Goal: Task Accomplishment & Management: Complete application form

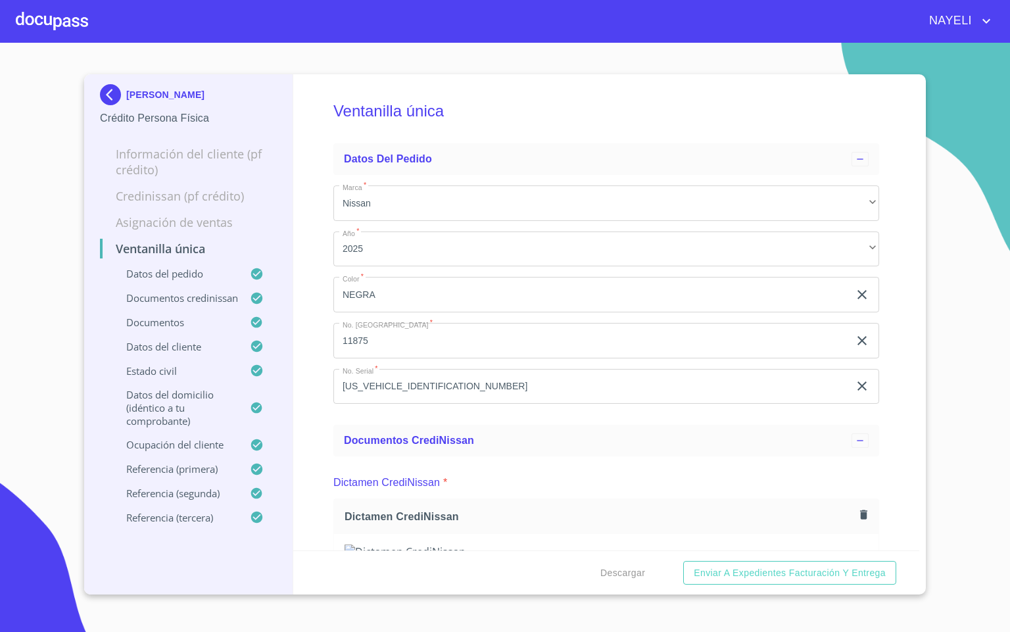
scroll to position [4240, 0]
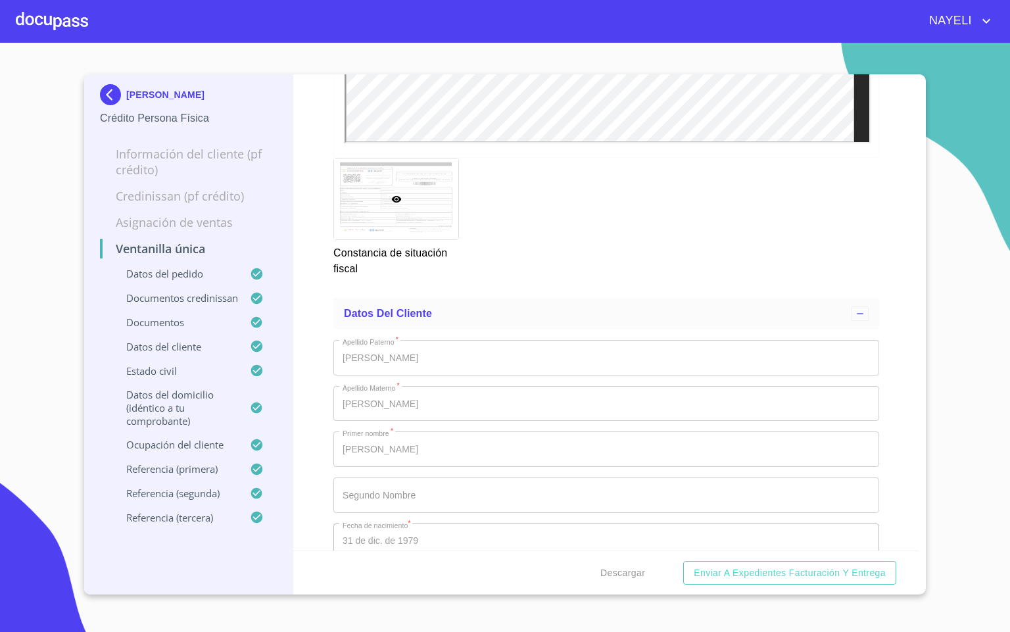
click at [118, 101] on img at bounding box center [113, 94] width 26 height 21
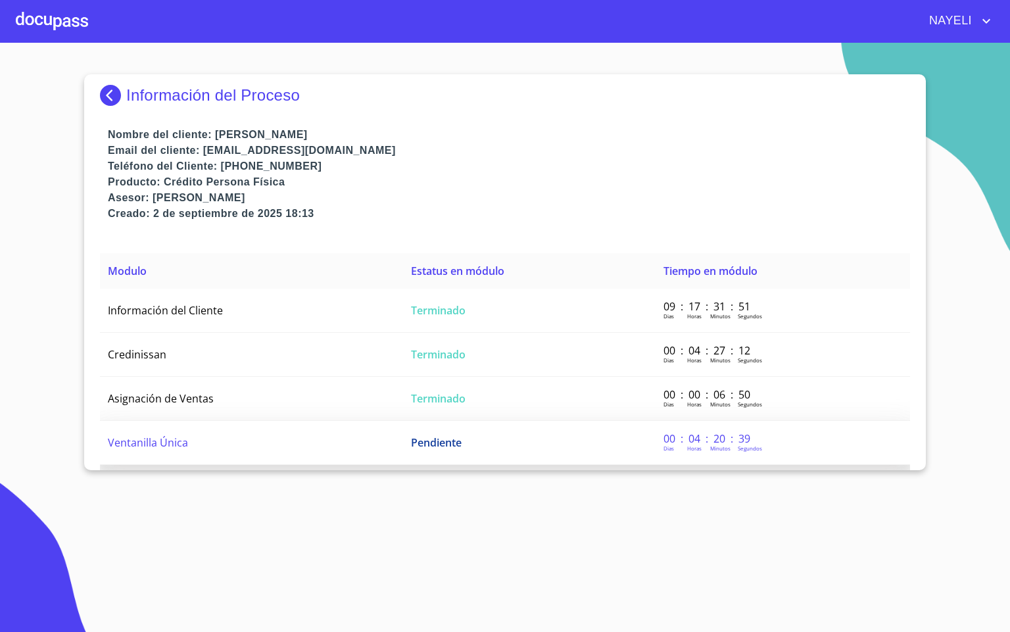
click at [179, 435] on span "Ventanilla Única" at bounding box center [148, 442] width 80 height 14
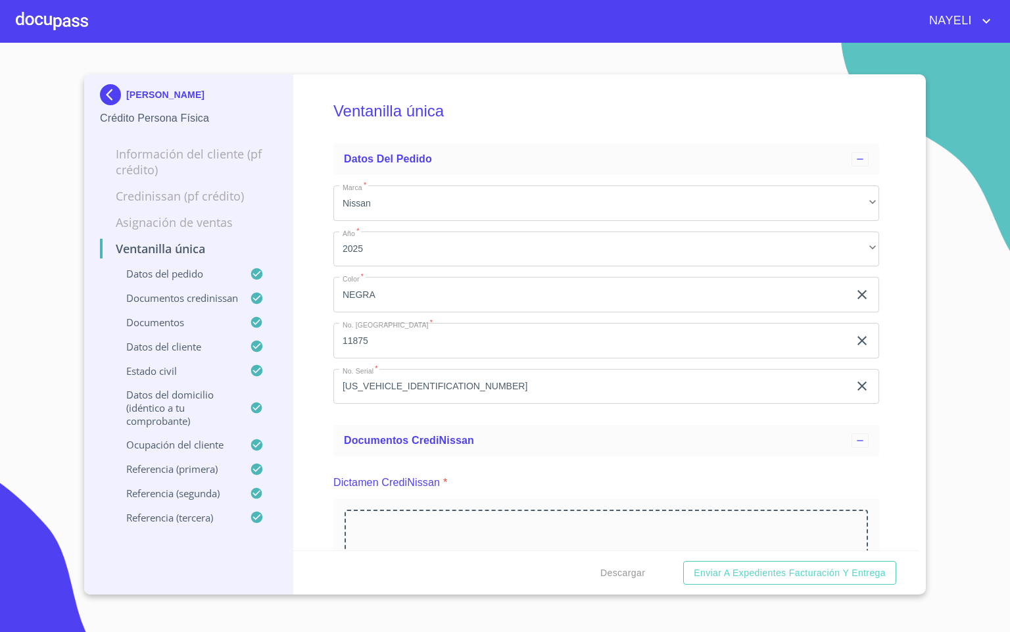
click at [322, 357] on div "Ventanilla única Datos del pedido Marca   * Nissan ​ Año   * 2025 ​ Color   * N…" at bounding box center [606, 312] width 627 height 476
click at [291, 256] on div "[PERSON_NAME] Persona Física Información del cliente (PF crédito) Credinissan (…" at bounding box center [188, 334] width 209 height 520
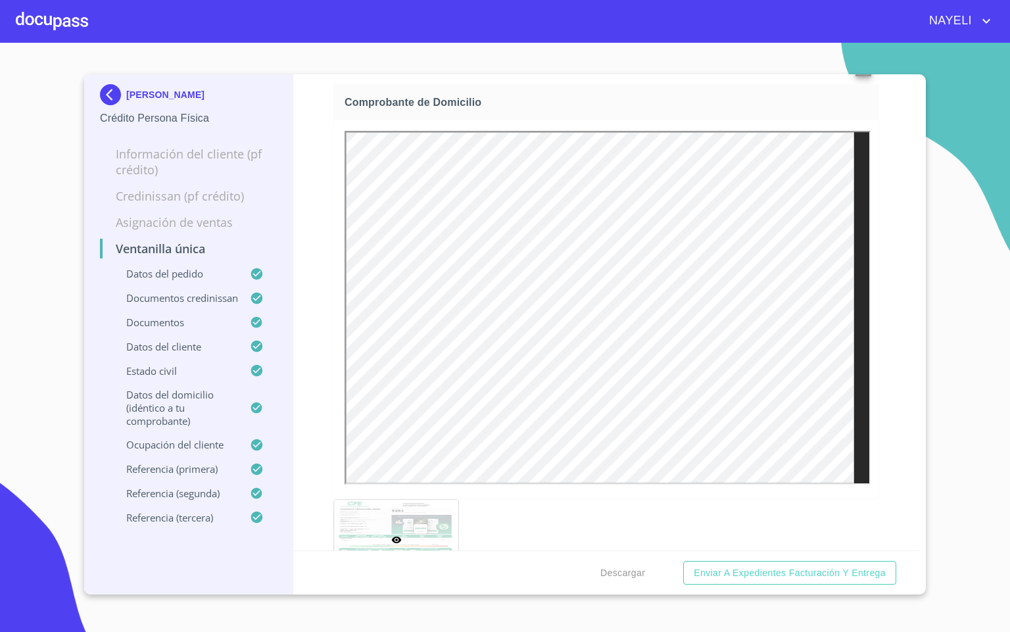
scroll to position [1282, 0]
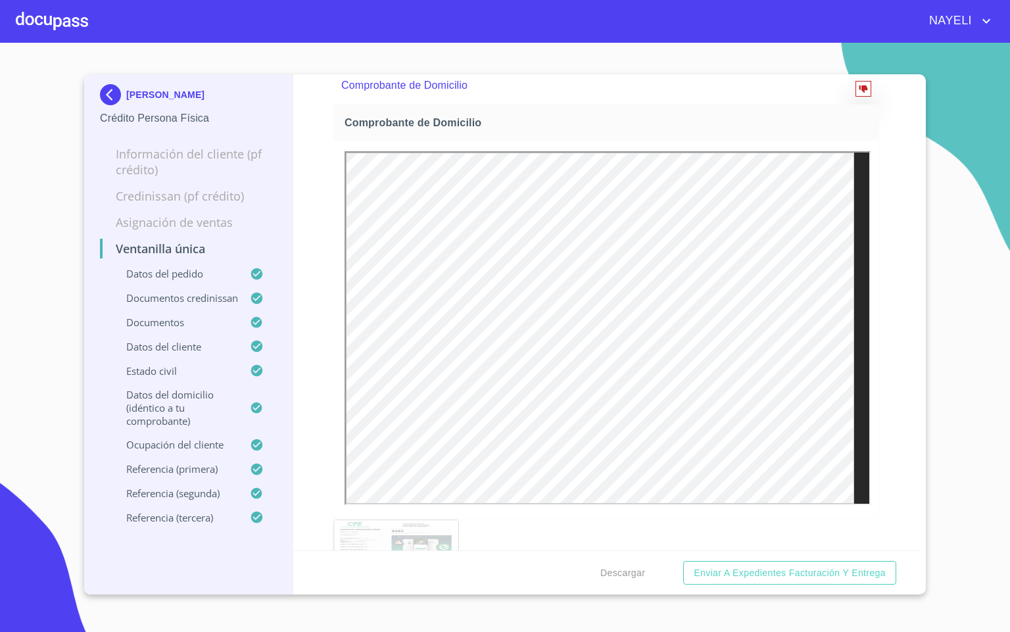
click at [855, 97] on button "reject" at bounding box center [863, 89] width 16 height 16
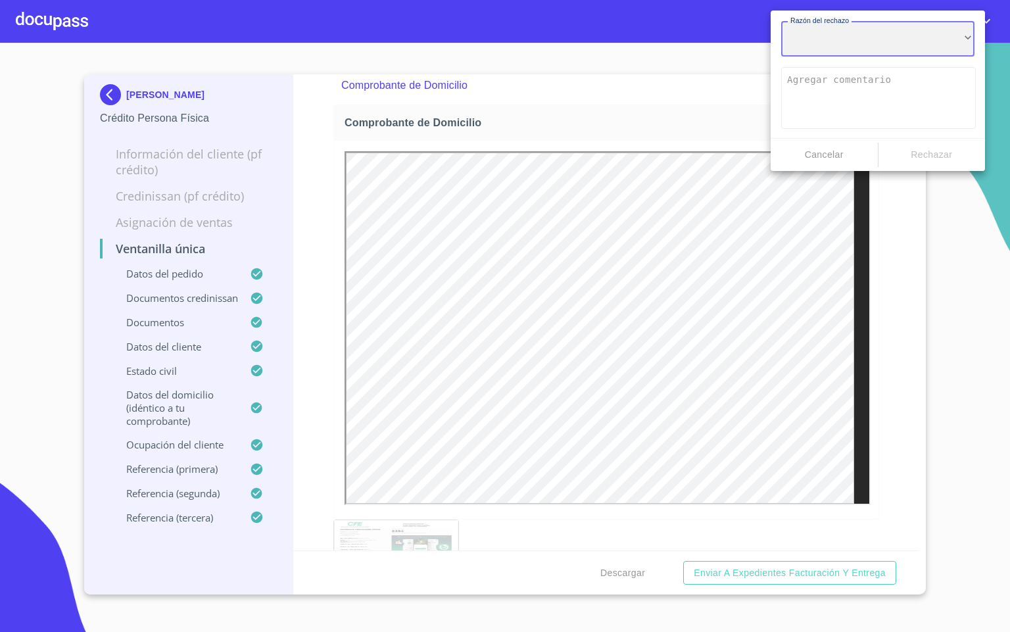
click at [821, 56] on div "​" at bounding box center [877, 39] width 193 height 36
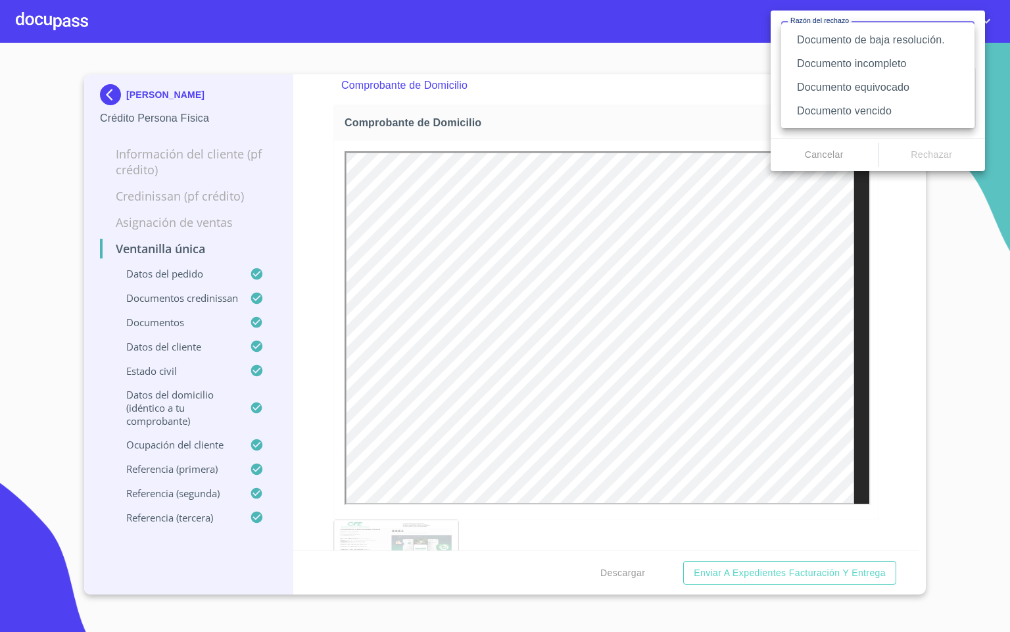
click at [876, 91] on li "Documento equivocado" at bounding box center [877, 88] width 193 height 24
type textarea "Favor de enviar de nuevo documento correcto según lo requiere el campo, puede s…"
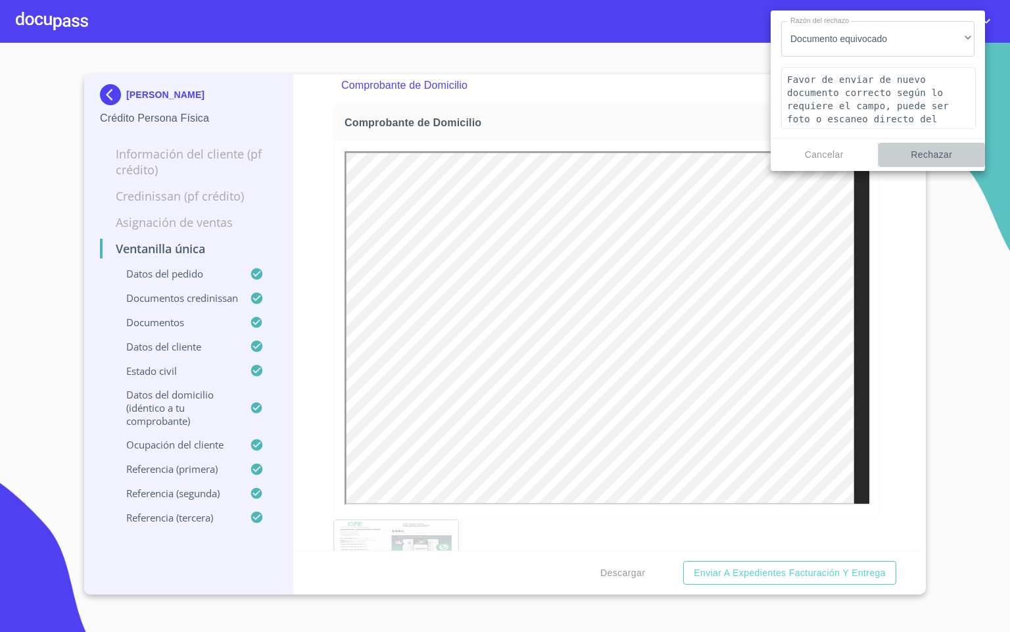
click at [921, 153] on span "Rechazar" at bounding box center [932, 155] width 97 height 16
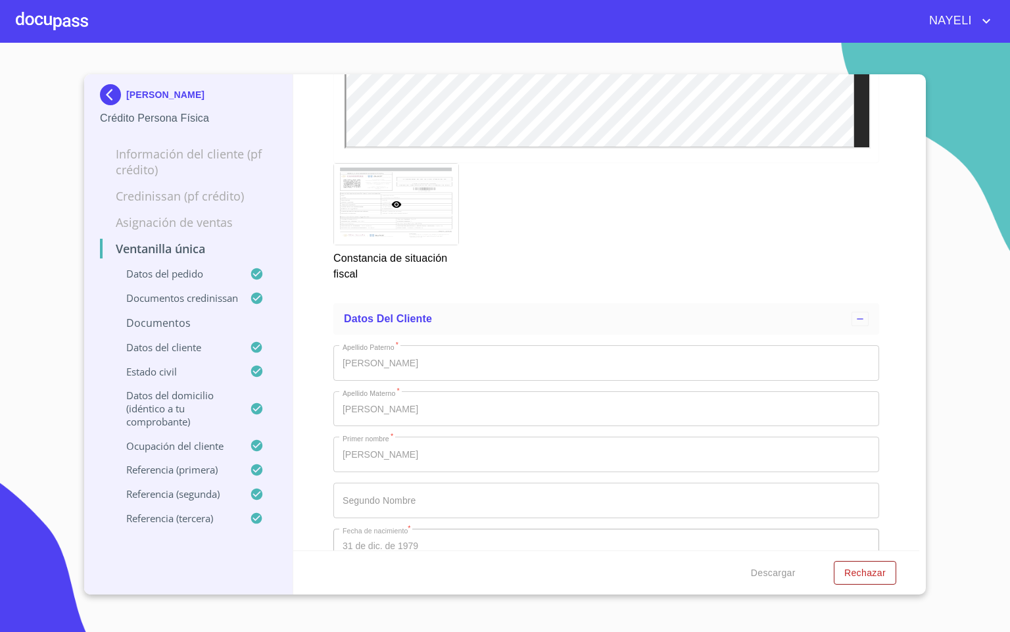
scroll to position [4240, 0]
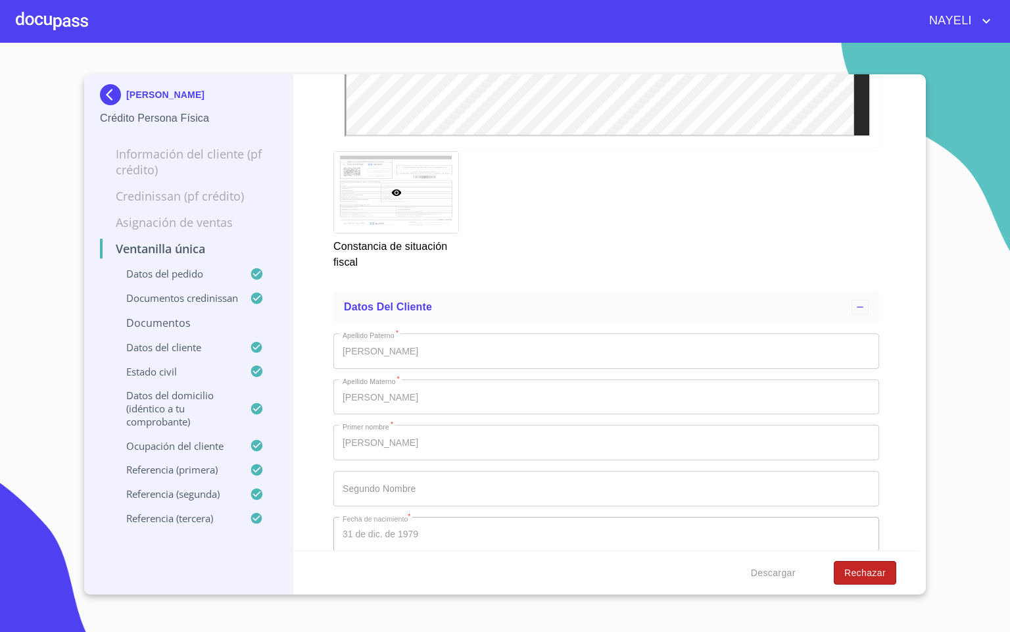
click at [849, 576] on span "Rechazar" at bounding box center [864, 573] width 41 height 16
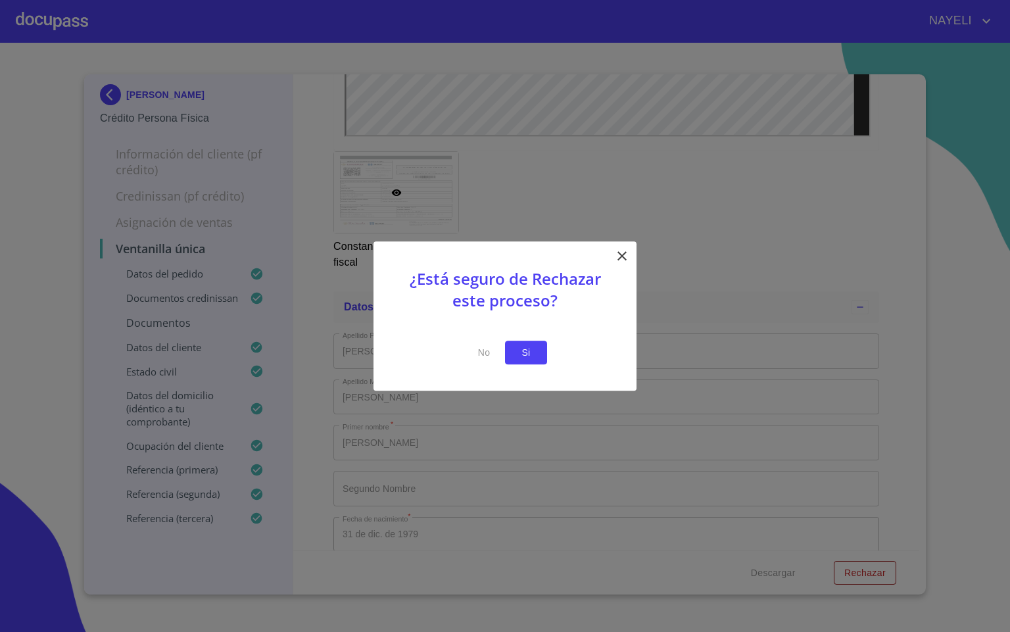
click at [537, 360] on button "Si" at bounding box center [526, 353] width 42 height 24
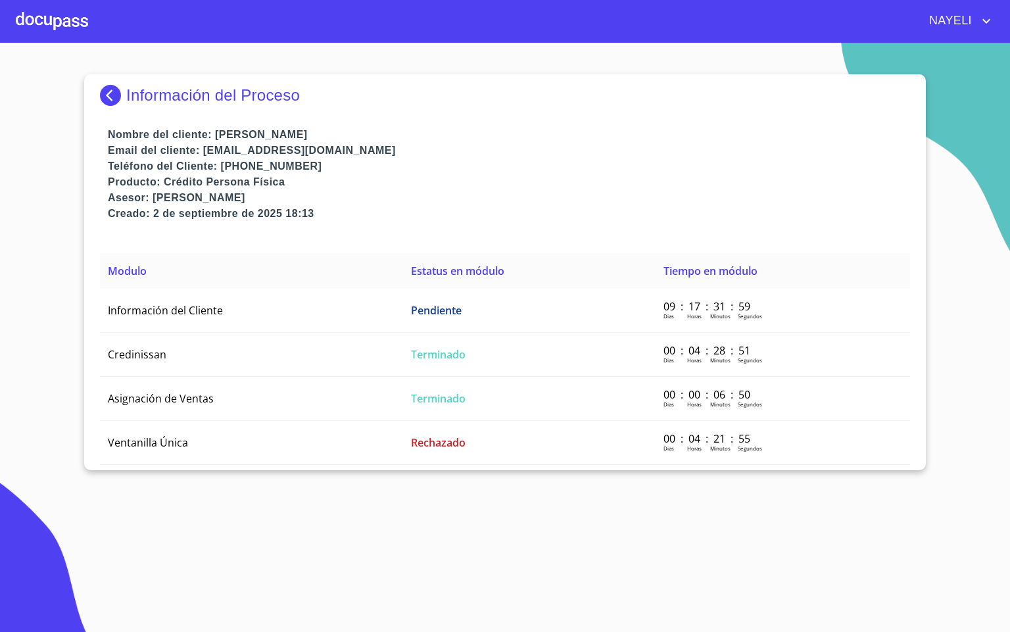
click at [105, 97] on img at bounding box center [113, 95] width 26 height 21
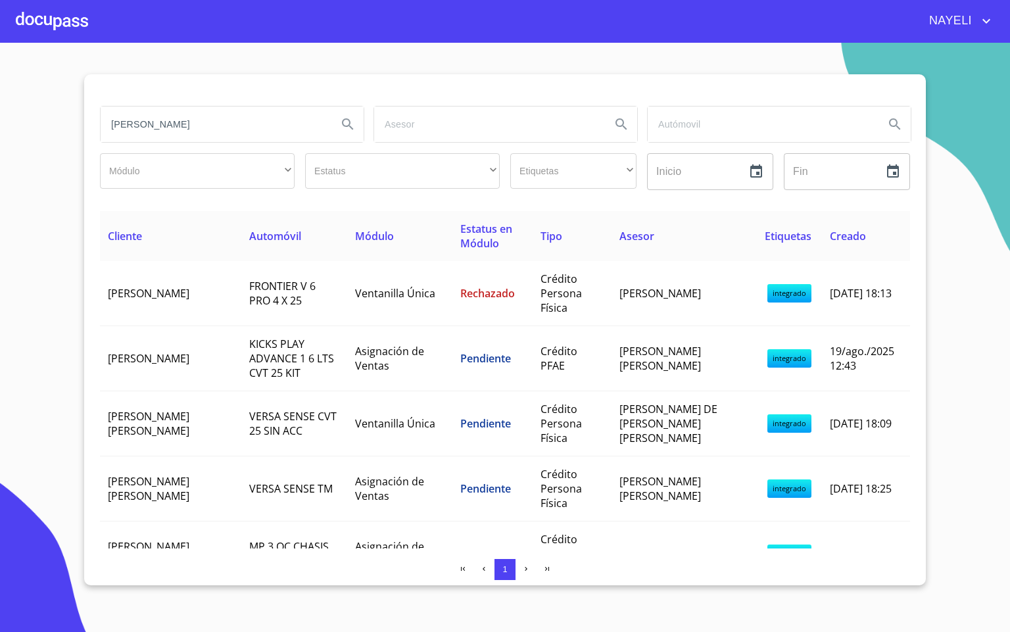
click at [202, 126] on input "[PERSON_NAME]" at bounding box center [214, 125] width 226 height 36
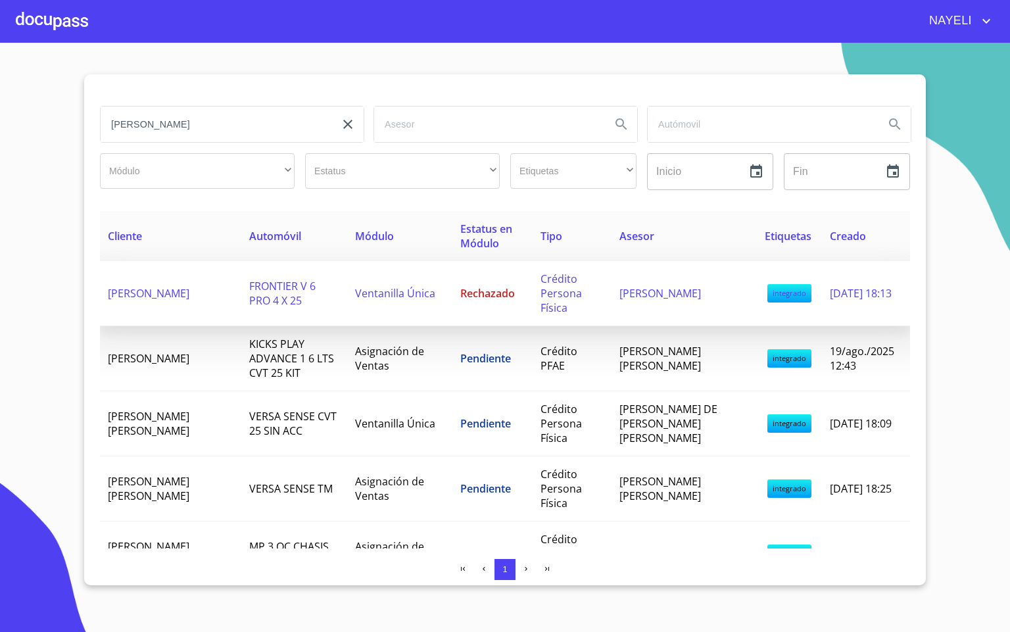
click at [185, 292] on td "[PERSON_NAME]" at bounding box center [170, 293] width 141 height 65
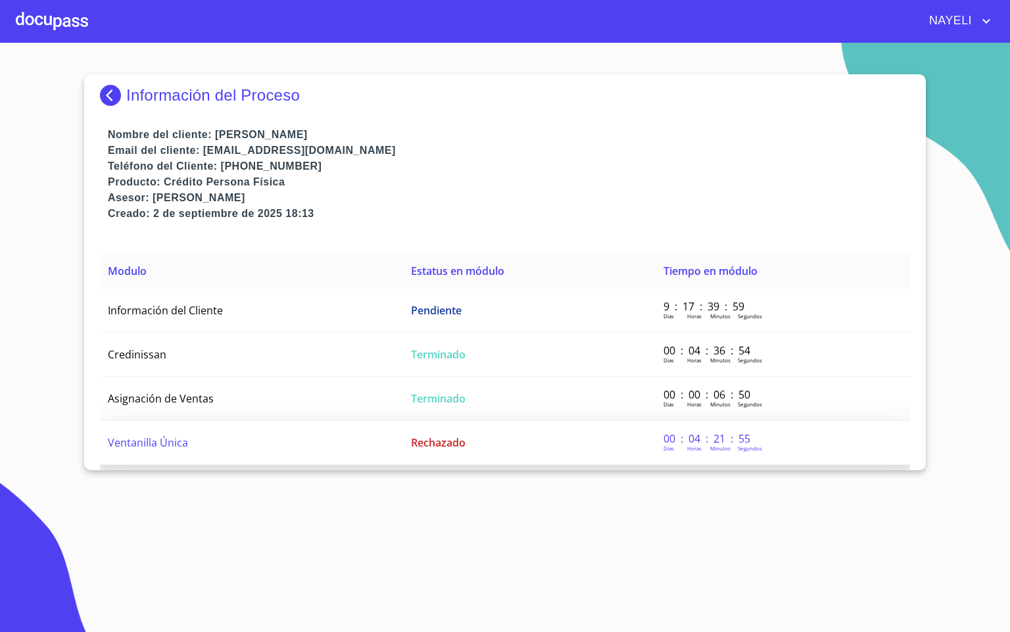
click at [145, 435] on span "Ventanilla Única" at bounding box center [148, 442] width 80 height 14
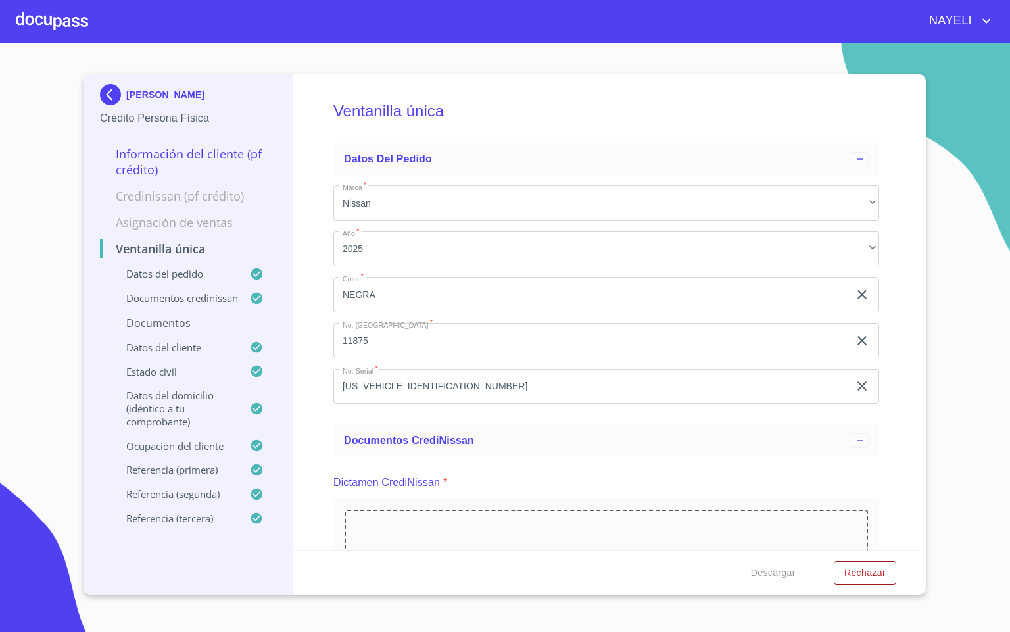
click at [310, 322] on div "Ventanilla única Datos del pedido Marca   * Nissan ​ Año   * 2025 ​ Color   * N…" at bounding box center [606, 312] width 627 height 476
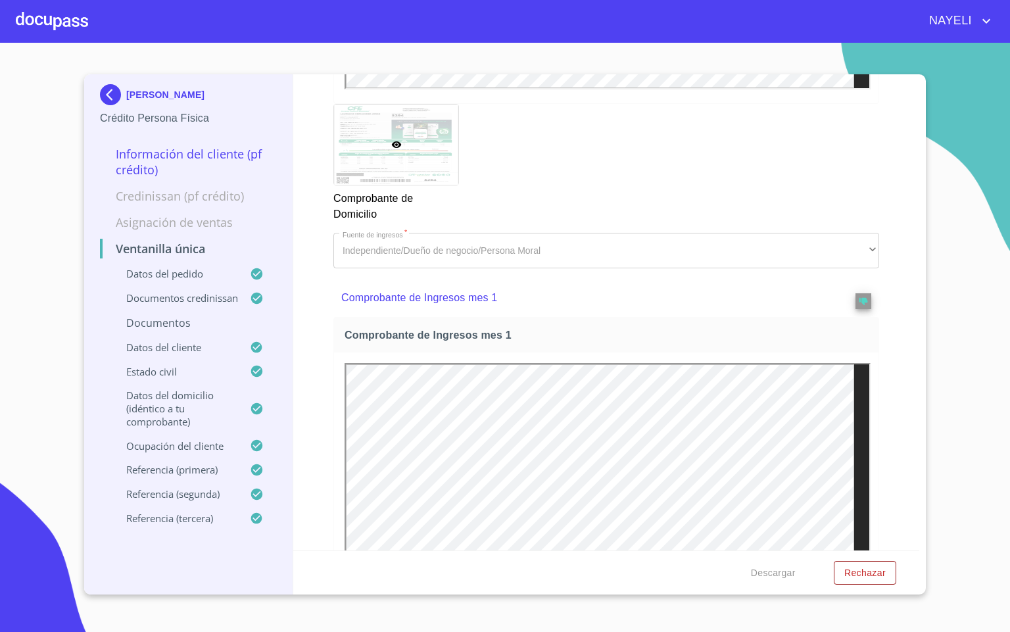
scroll to position [1874, 0]
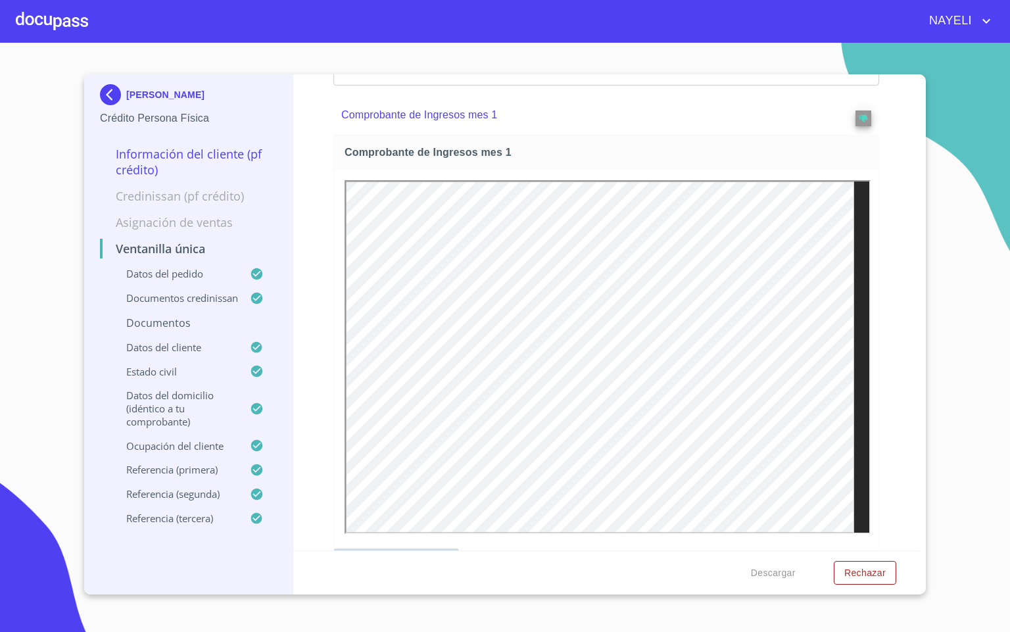
click at [120, 99] on img at bounding box center [113, 94] width 26 height 21
